Goal: Navigation & Orientation: Find specific page/section

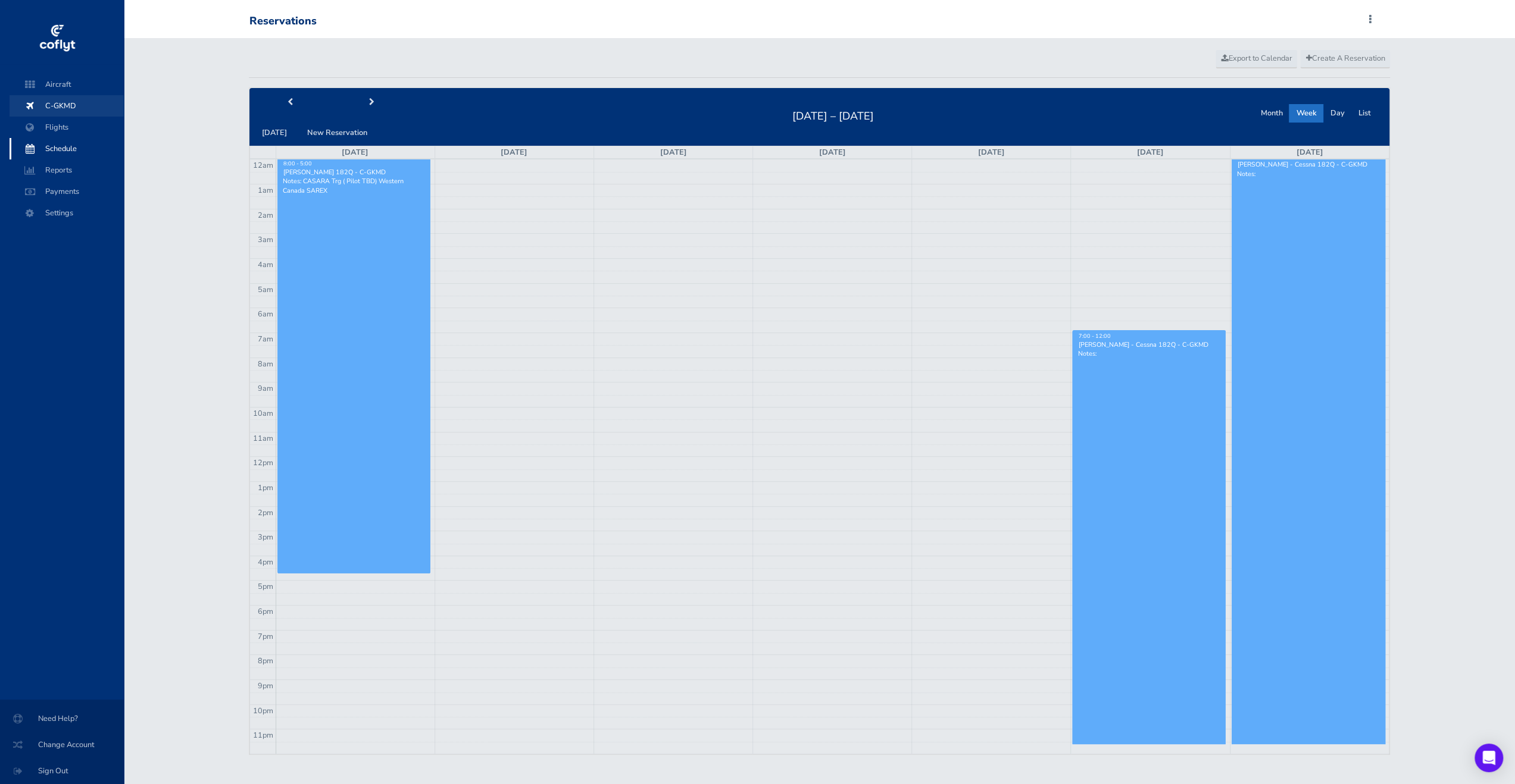
click at [38, 110] on span at bounding box center [29, 106] width 21 height 21
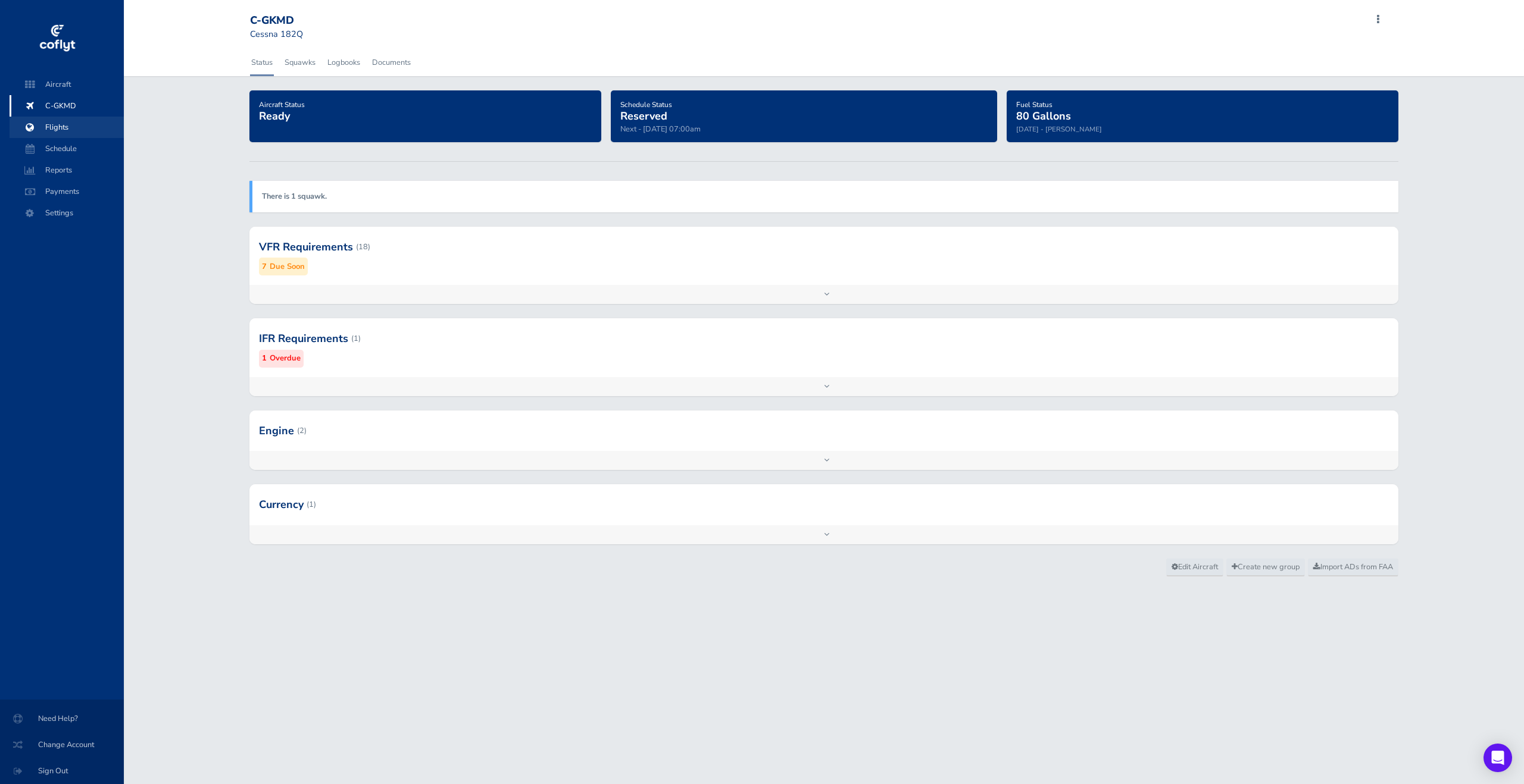
click at [44, 129] on span "Flights" at bounding box center [67, 127] width 91 height 21
